Goal: Information Seeking & Learning: Learn about a topic

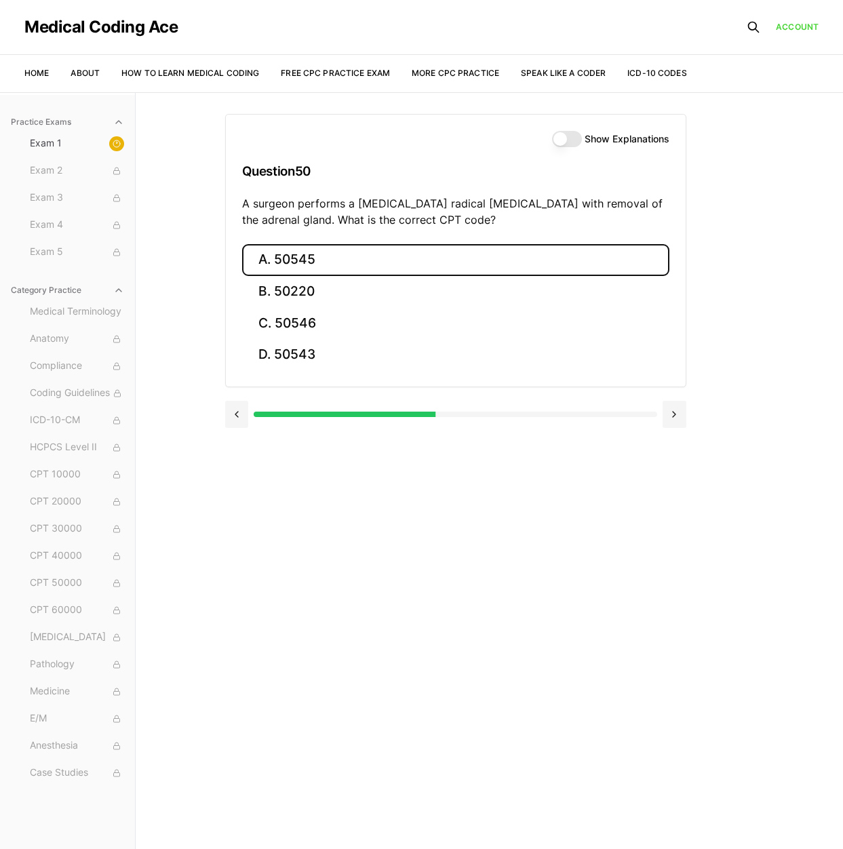
click at [306, 263] on button "A. 50545" at bounding box center [455, 260] width 427 height 32
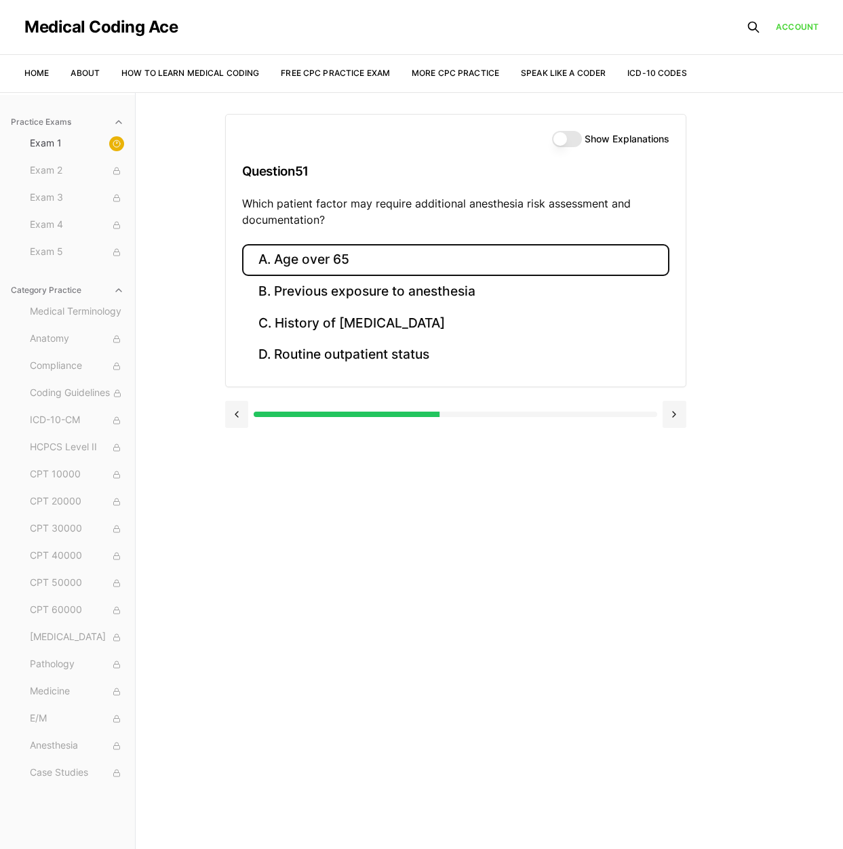
click at [308, 260] on button "A. Age over 65" at bounding box center [455, 260] width 427 height 32
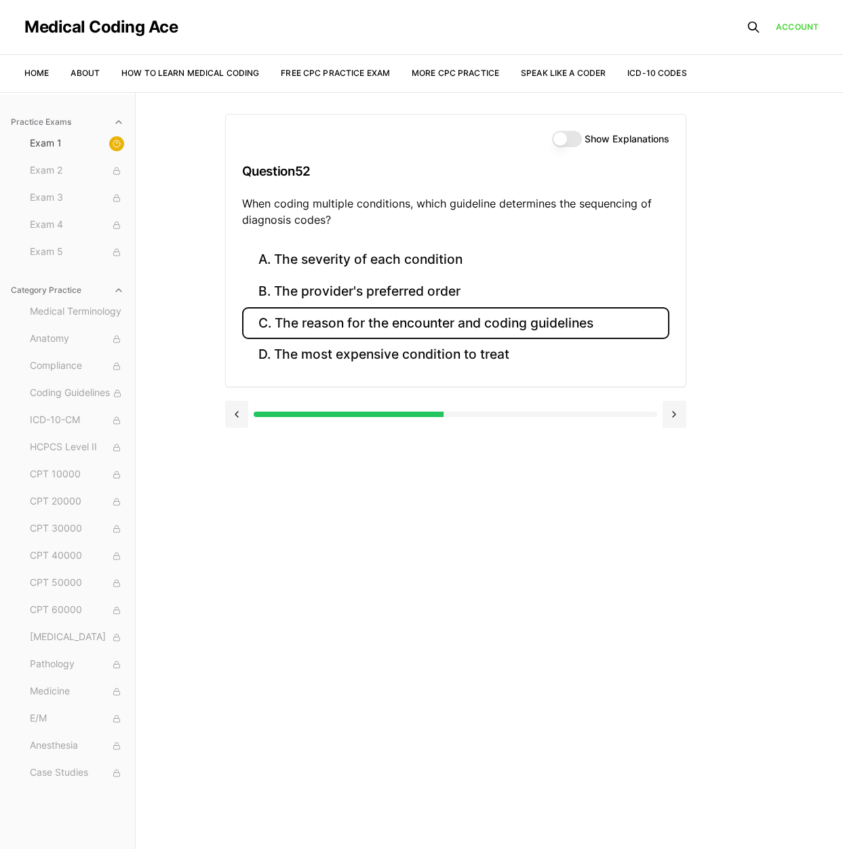
click at [374, 319] on button "C. The reason for the encounter and coding guidelines" at bounding box center [455, 323] width 427 height 32
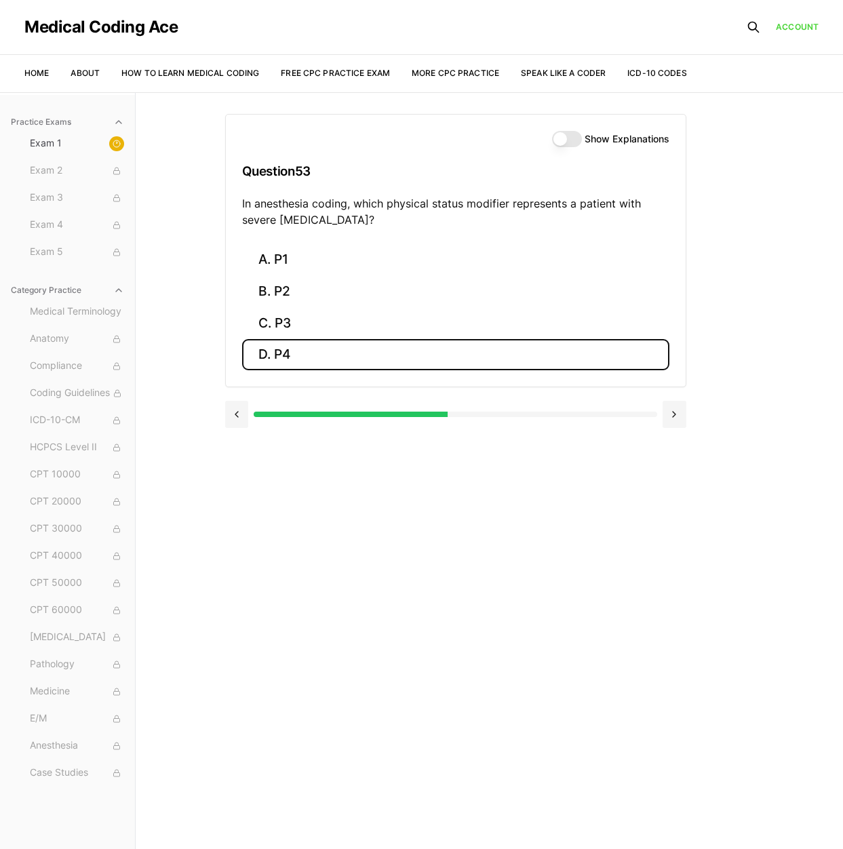
click at [293, 351] on button "D. P4" at bounding box center [455, 355] width 427 height 32
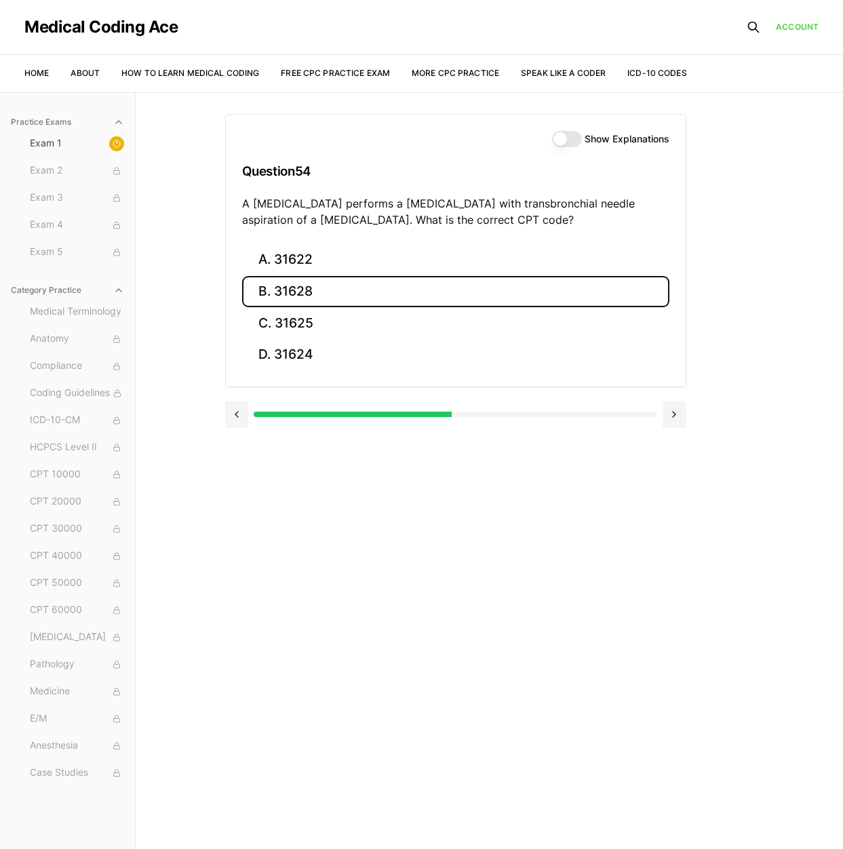
click at [283, 291] on button "B. 31628" at bounding box center [455, 292] width 427 height 32
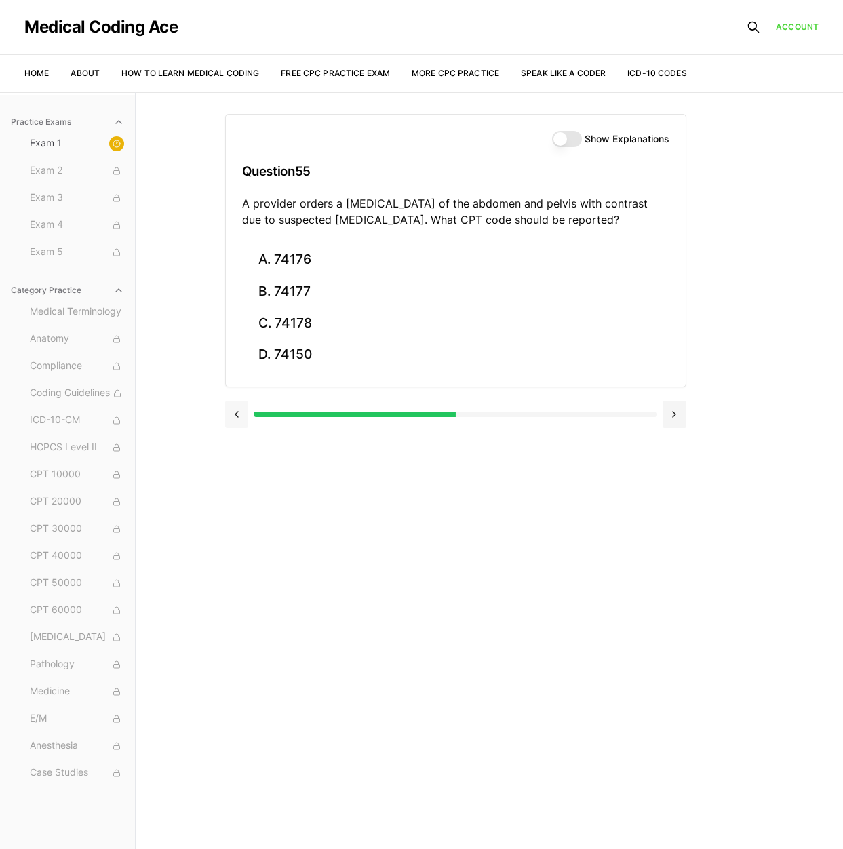
click at [228, 412] on button at bounding box center [237, 414] width 24 height 27
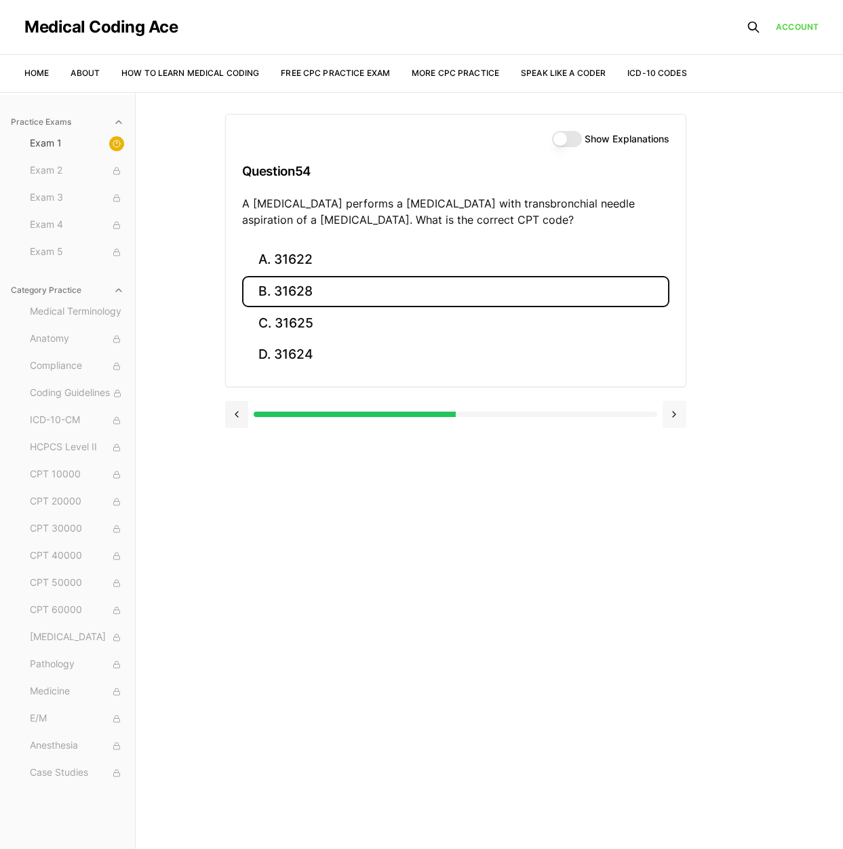
click at [675, 422] on button at bounding box center [674, 414] width 24 height 27
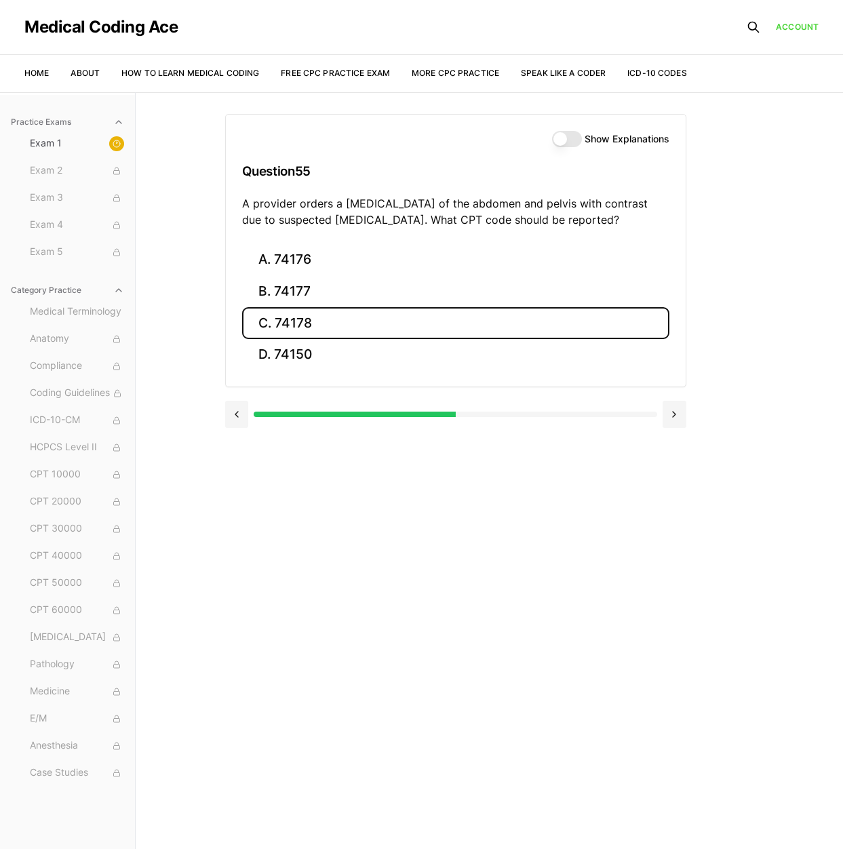
drag, startPoint x: 285, startPoint y: 315, endPoint x: 289, endPoint y: 325, distance: 10.7
click at [285, 315] on button "C. 74178" at bounding box center [455, 323] width 427 height 32
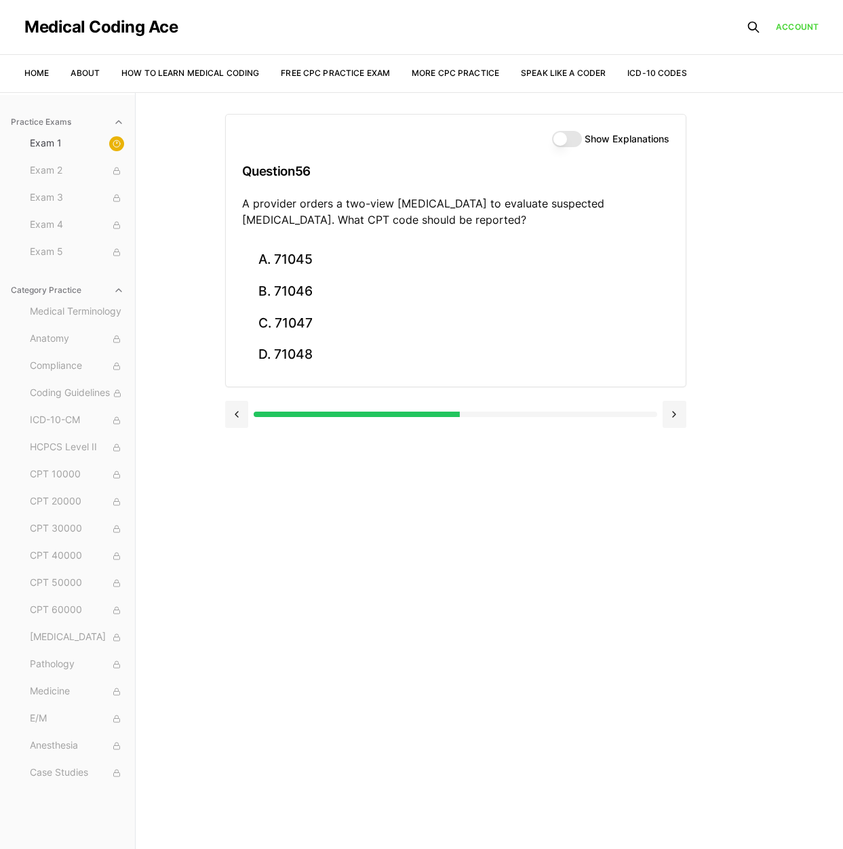
click at [461, 414] on div at bounding box center [455, 414] width 403 height 5
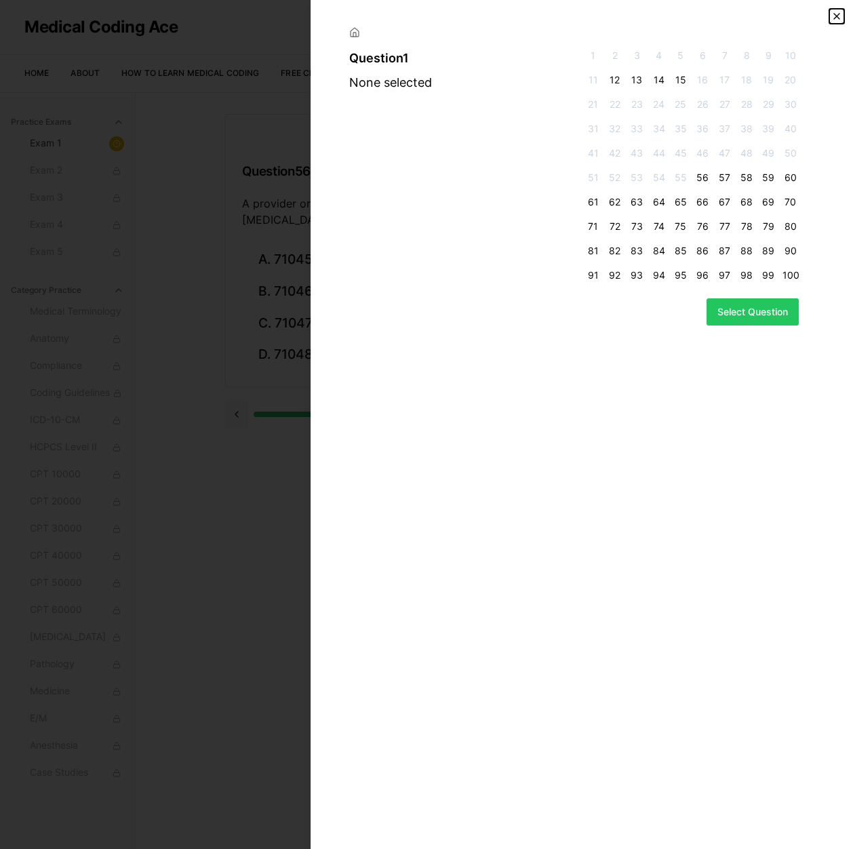
click at [838, 21] on icon "button" at bounding box center [836, 16] width 11 height 11
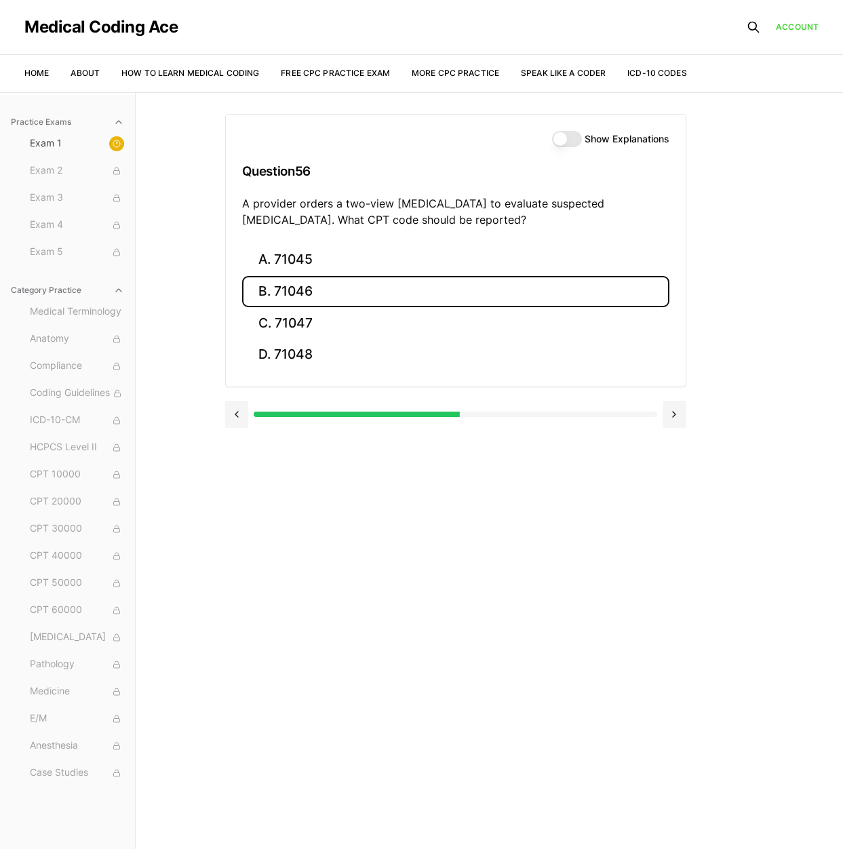
click at [309, 283] on button "B. 71046" at bounding box center [455, 292] width 427 height 32
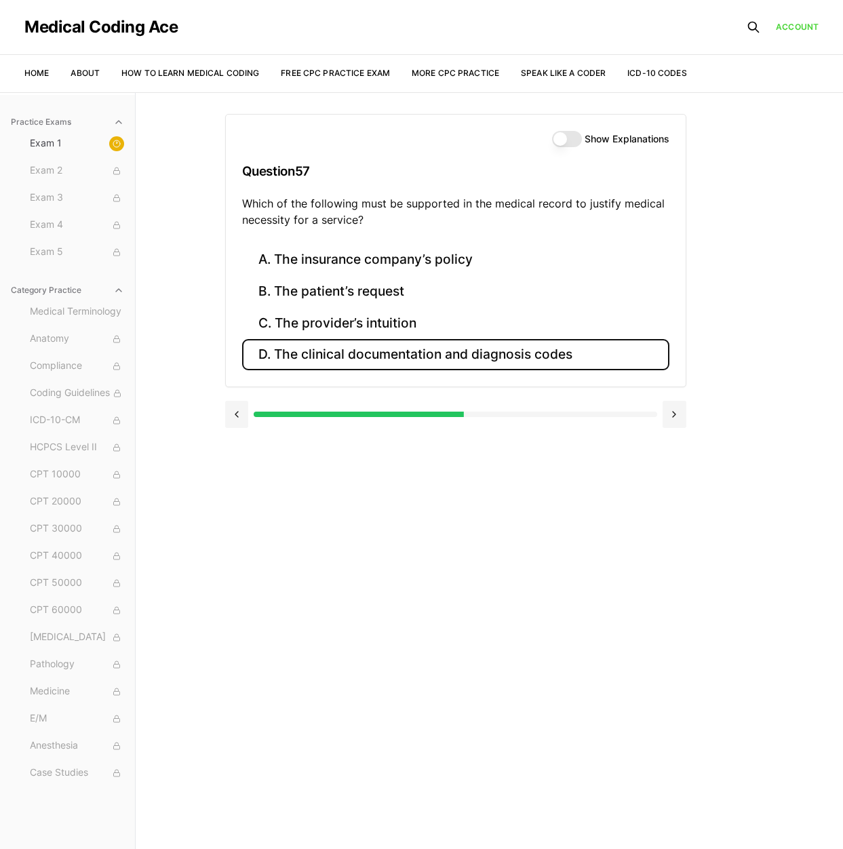
click at [317, 355] on button "D. The clinical documentation and diagnosis codes" at bounding box center [455, 355] width 427 height 32
